Goal: Share content

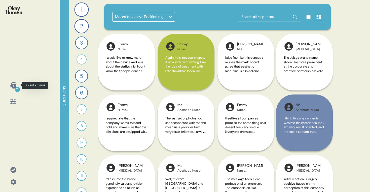
click at [11, 86] on icon at bounding box center [13, 85] width 7 height 6
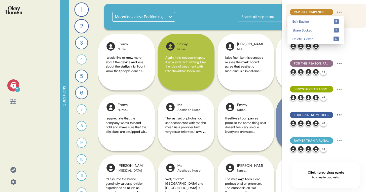
click at [337, 10] on html "11 Questions 1 Can you tell me your most recommended energy-based aesthetics tr…" at bounding box center [185, 96] width 370 height 192
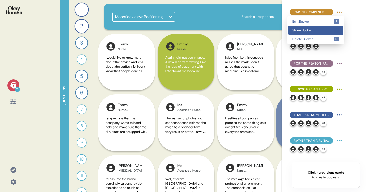
click at [326, 33] on div "Share Bucket s" at bounding box center [316, 30] width 55 height 9
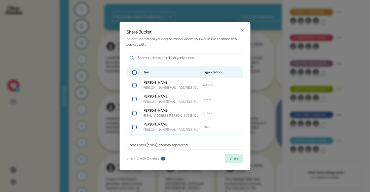
click at [146, 73] on span "User" at bounding box center [171, 72] width 56 height 5
click at [232, 161] on button "Share" at bounding box center [234, 159] width 19 height 10
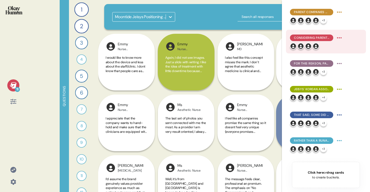
click at [343, 38] on html "11 Questions 1 Can you tell me your most recommended energy-based aesthetics tr…" at bounding box center [185, 96] width 370 height 192
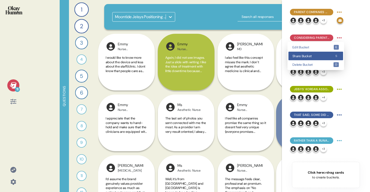
click at [330, 52] on div "Share Bucket s" at bounding box center [316, 56] width 55 height 9
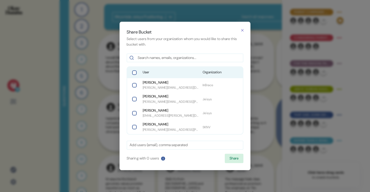
click at [147, 73] on span "User" at bounding box center [171, 72] width 56 height 5
click at [235, 158] on button "Share" at bounding box center [234, 159] width 19 height 10
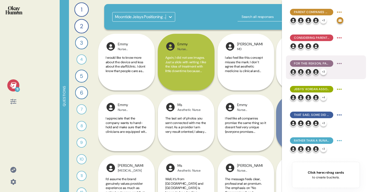
click at [342, 62] on html "11 Questions 1 Can you tell me your most recommended energy-based aesthetics tr…" at bounding box center [185, 96] width 370 height 192
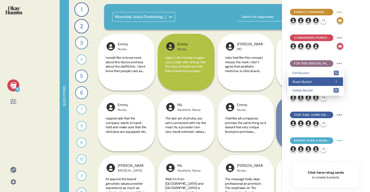
click at [330, 79] on div "Share Bucket s" at bounding box center [316, 81] width 55 height 9
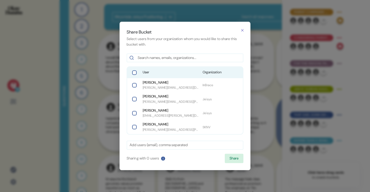
click at [170, 74] on span "User" at bounding box center [171, 72] width 56 height 5
click at [236, 159] on button "Share" at bounding box center [234, 159] width 19 height 10
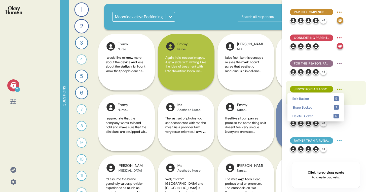
click at [339, 88] on html "11 Questions 1 Can you tell me your most recommended energy-based aesthetics tr…" at bounding box center [185, 96] width 370 height 192
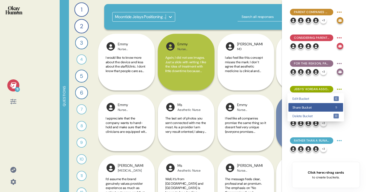
click at [326, 108] on span "Share Bucket" at bounding box center [313, 107] width 41 height 3
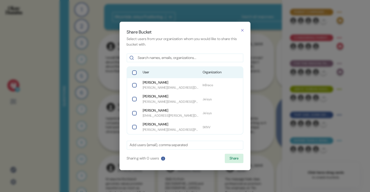
click at [177, 74] on span "User" at bounding box center [171, 72] width 56 height 5
click at [241, 161] on button "Share" at bounding box center [234, 159] width 19 height 10
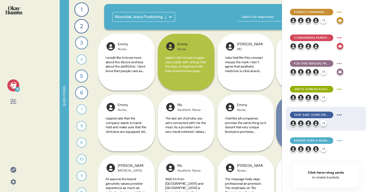
click at [339, 117] on html "11 Questions 1 Can you tell me your most recommended energy-based aesthetics tr…" at bounding box center [185, 96] width 370 height 192
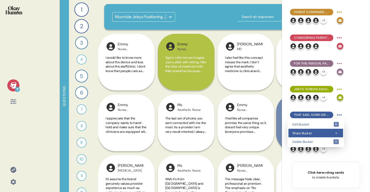
click at [325, 134] on span "Share Bucket" at bounding box center [313, 132] width 41 height 3
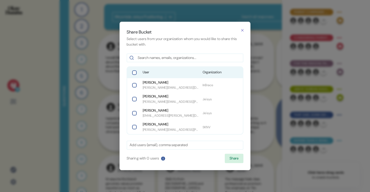
click at [155, 74] on span "User" at bounding box center [171, 72] width 56 height 5
click at [229, 160] on button "Share" at bounding box center [234, 159] width 19 height 10
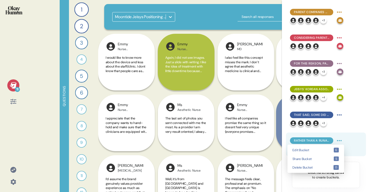
click at [338, 141] on html "11 Questions 1 Can you tell me your most recommended energy-based aesthetics tr…" at bounding box center [185, 96] width 370 height 192
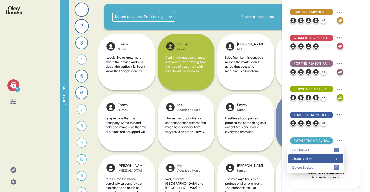
click at [326, 156] on div "Share Bucket s" at bounding box center [316, 158] width 55 height 9
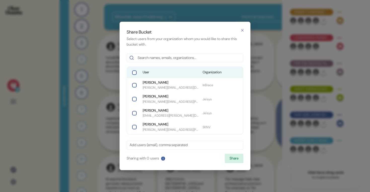
click at [175, 73] on span "User" at bounding box center [171, 72] width 56 height 5
click at [229, 155] on button "Share" at bounding box center [234, 159] width 19 height 10
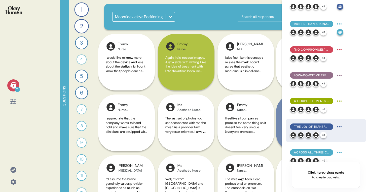
scroll to position [123, 0]
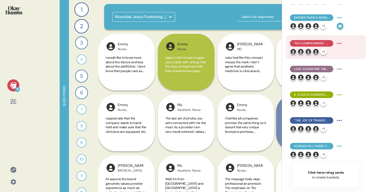
click at [341, 43] on html "11 Questions 1 Can you tell me your most recommended energy-based aesthetics tr…" at bounding box center [185, 96] width 370 height 192
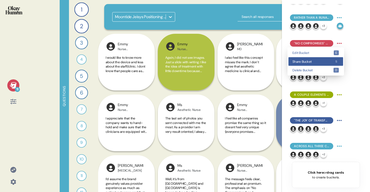
click at [326, 60] on span "Share Bucket" at bounding box center [313, 61] width 41 height 3
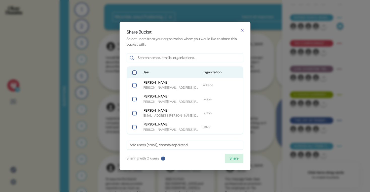
click at [153, 75] on span "User" at bounding box center [171, 72] width 56 height 5
click at [228, 160] on button "Share" at bounding box center [234, 159] width 19 height 10
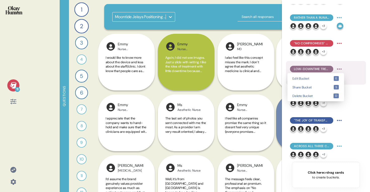
click at [340, 69] on html "11 Questions 1 Can you tell me your most recommended energy-based aesthetics tr…" at bounding box center [185, 96] width 370 height 192
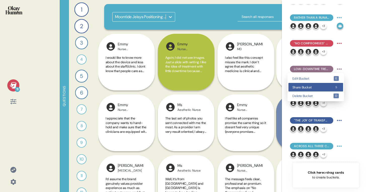
click at [328, 87] on span "Share Bucket" at bounding box center [313, 87] width 41 height 3
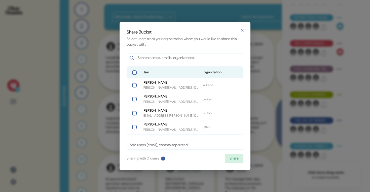
click at [216, 72] on span "Organization" at bounding box center [221, 72] width 37 height 5
click at [231, 158] on button "Share" at bounding box center [234, 159] width 19 height 10
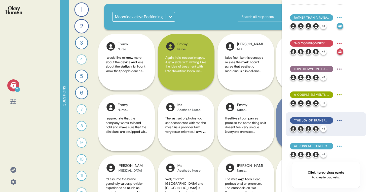
click at [340, 121] on html "11 Questions 1 Can you tell me your most recommended energy-based aesthetics tr…" at bounding box center [185, 96] width 370 height 192
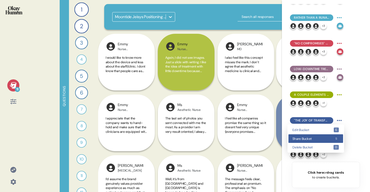
click at [324, 141] on div "Share Bucket s" at bounding box center [316, 138] width 55 height 9
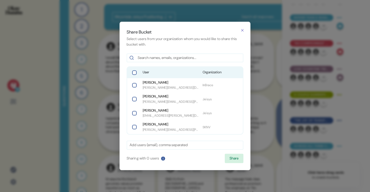
click at [144, 70] on span "User" at bounding box center [171, 72] width 56 height 5
click at [236, 158] on button "Share" at bounding box center [234, 159] width 19 height 10
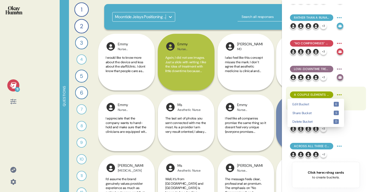
click at [341, 94] on html "11 Questions 1 Can you tell me your most recommended energy-based aesthetics tr…" at bounding box center [185, 96] width 370 height 192
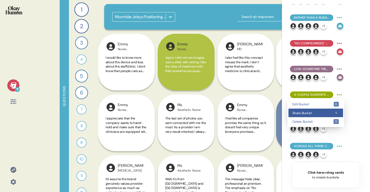
click at [330, 109] on div "Share Bucket s" at bounding box center [316, 113] width 55 height 9
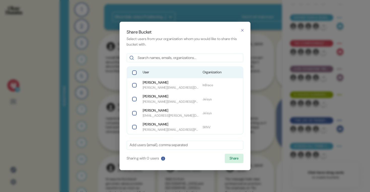
click at [153, 72] on span "User" at bounding box center [171, 72] width 56 height 5
click at [231, 160] on button "Share" at bounding box center [234, 159] width 19 height 10
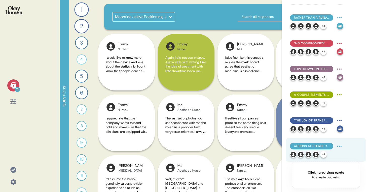
click at [344, 146] on div "Across all three concepts, the most common request was for more specificity, po…" at bounding box center [326, 150] width 80 height 24
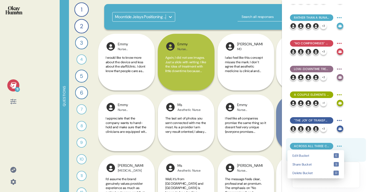
click at [339, 146] on html "11 Questions 1 Can you tell me your most recommended energy-based aesthetics tr…" at bounding box center [185, 96] width 370 height 192
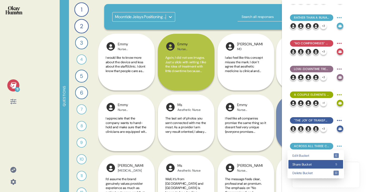
click at [327, 164] on span "Share Bucket" at bounding box center [313, 164] width 41 height 3
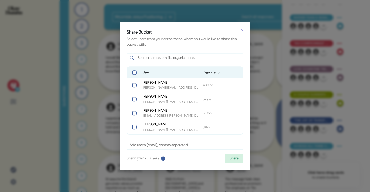
click at [176, 69] on div "User Organization" at bounding box center [185, 72] width 116 height 11
click at [233, 157] on button "Share" at bounding box center [234, 159] width 19 height 10
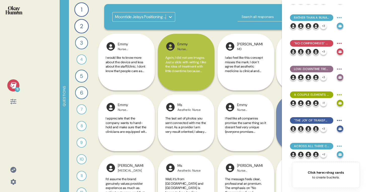
click at [28, 66] on div "11 Questions 1 Can you tell me your most recommended energy-based aesthetics tr…" at bounding box center [185, 96] width 370 height 192
click at [8, 91] on div "11" at bounding box center [13, 93] width 18 height 28
click at [8, 85] on div "11" at bounding box center [13, 85] width 12 height 12
